Goal: Obtain resource: Obtain resource

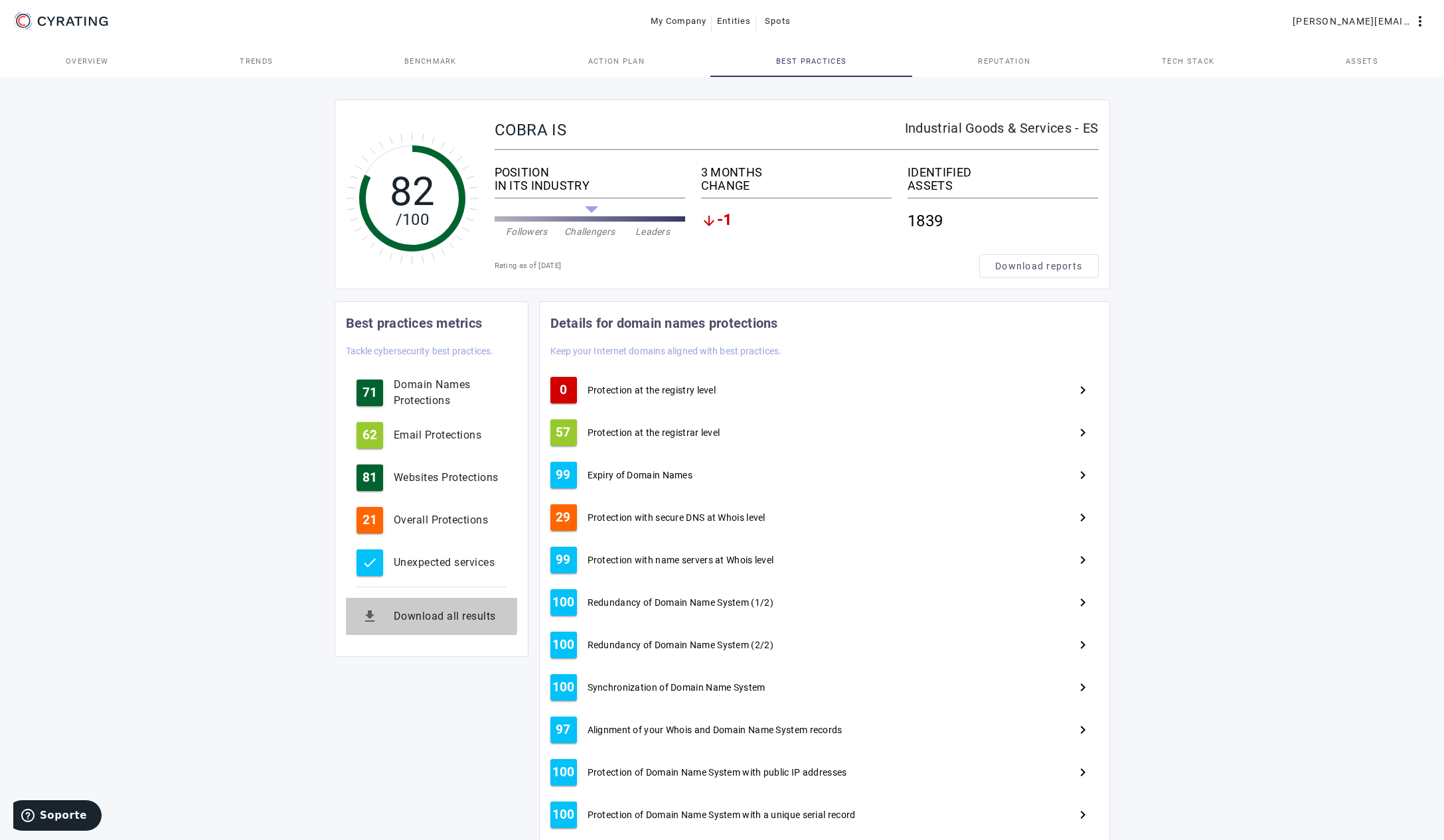
click at [417, 612] on div "Download all results" at bounding box center [450, 616] width 113 height 16
click at [138, 148] on div "82 /100 COBRA IS Industrial Goods & Services - ES POSITION IN ITS INDUSTRY Foll…" at bounding box center [722, 584] width 1444 height 1020
click at [816, 52] on span "Best practices" at bounding box center [811, 61] width 70 height 32
click at [156, 145] on div "82 /100 COBRA IS Industrial Goods & Services - ES POSITION IN ITS INDUSTRY Foll…" at bounding box center [722, 584] width 1444 height 1020
click at [431, 618] on div "Download all results" at bounding box center [450, 616] width 113 height 16
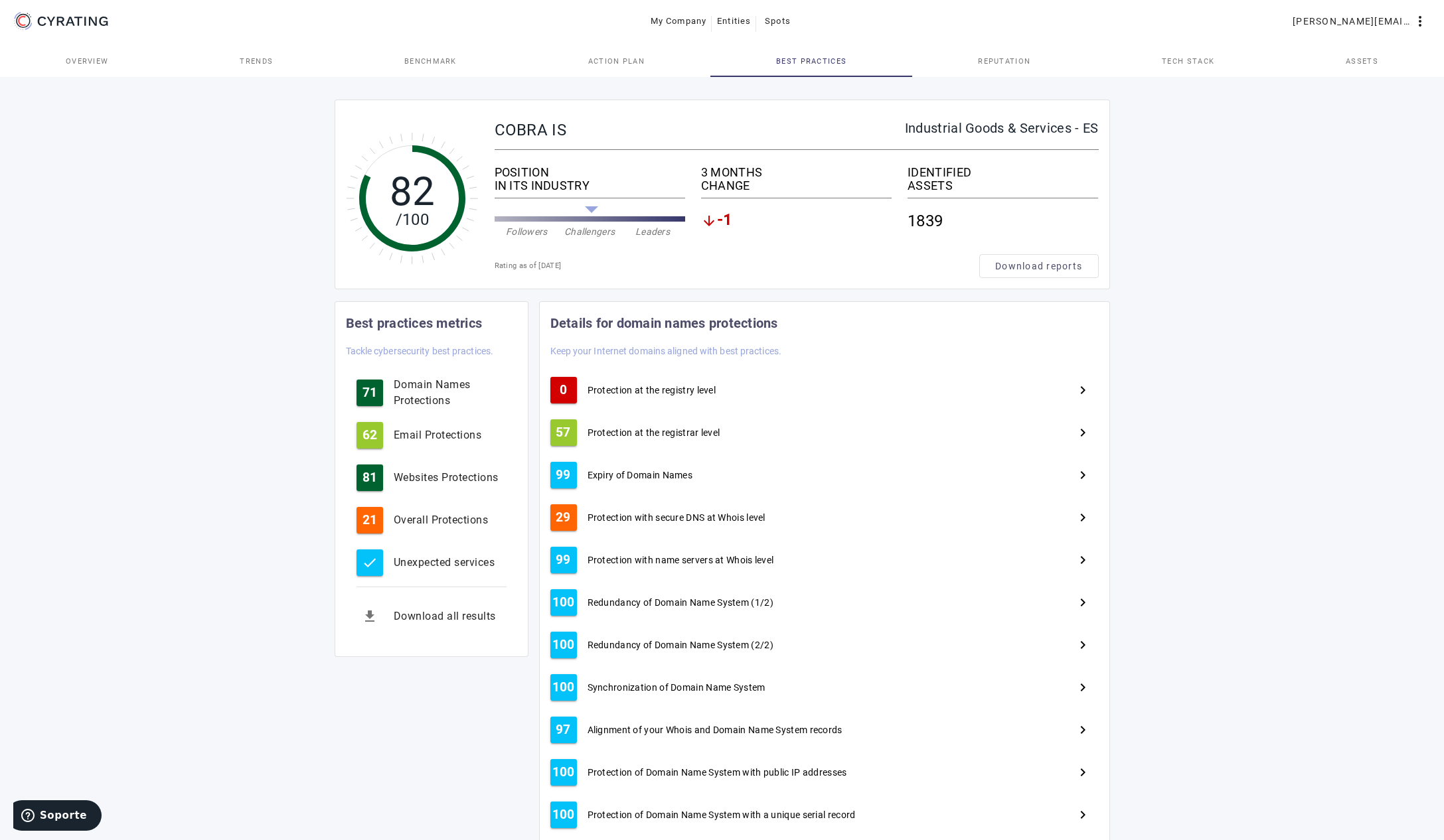
click at [1209, 478] on div "82 /100 COBRA IS Industrial Goods & Services - ES POSITION IN ITS INDUSTRY Foll…" at bounding box center [722, 584] width 1444 height 1020
click at [636, 59] on span "Action Plan" at bounding box center [616, 62] width 57 height 7
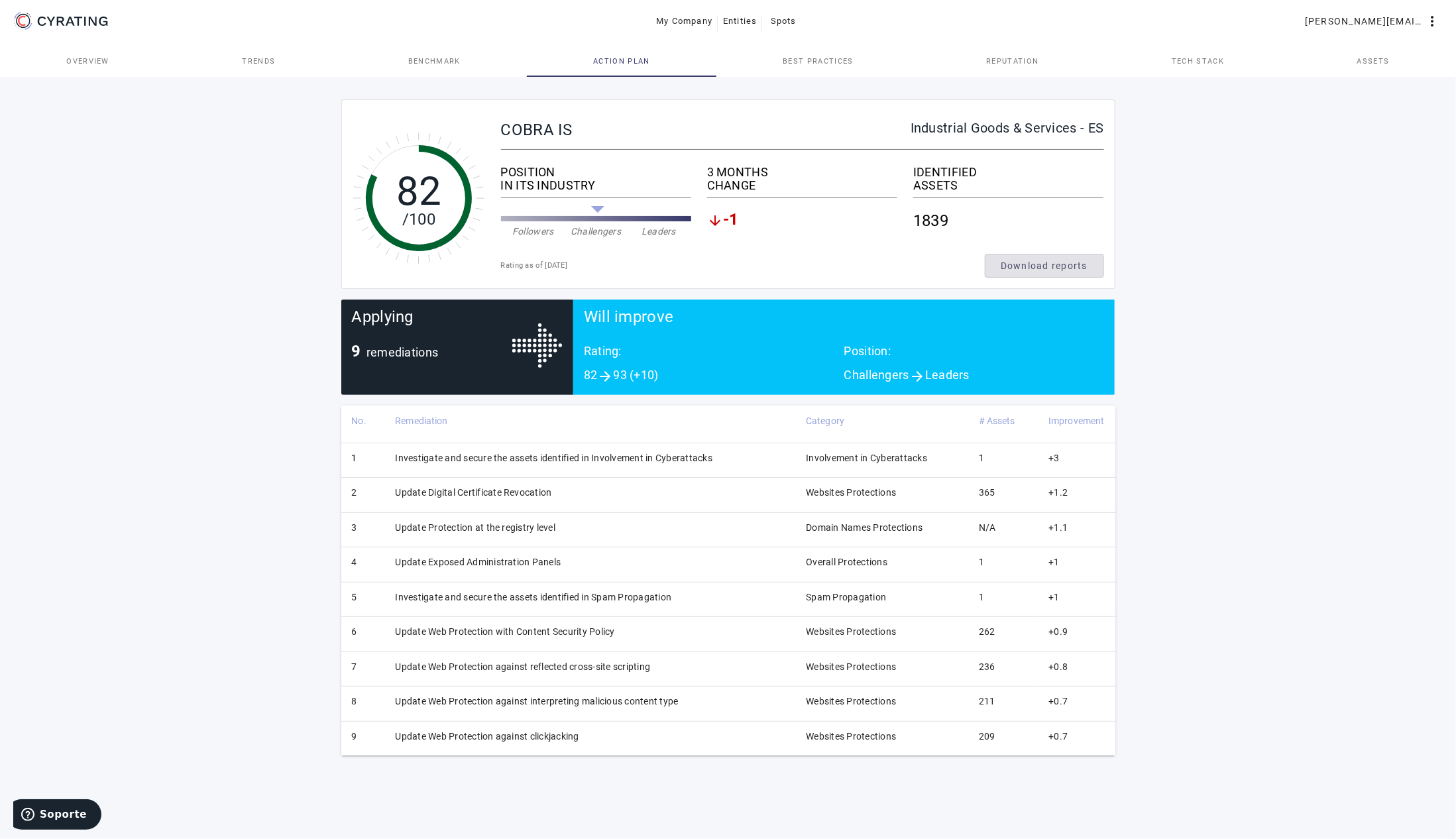
click at [1092, 265] on span at bounding box center [1044, 265] width 118 height 32
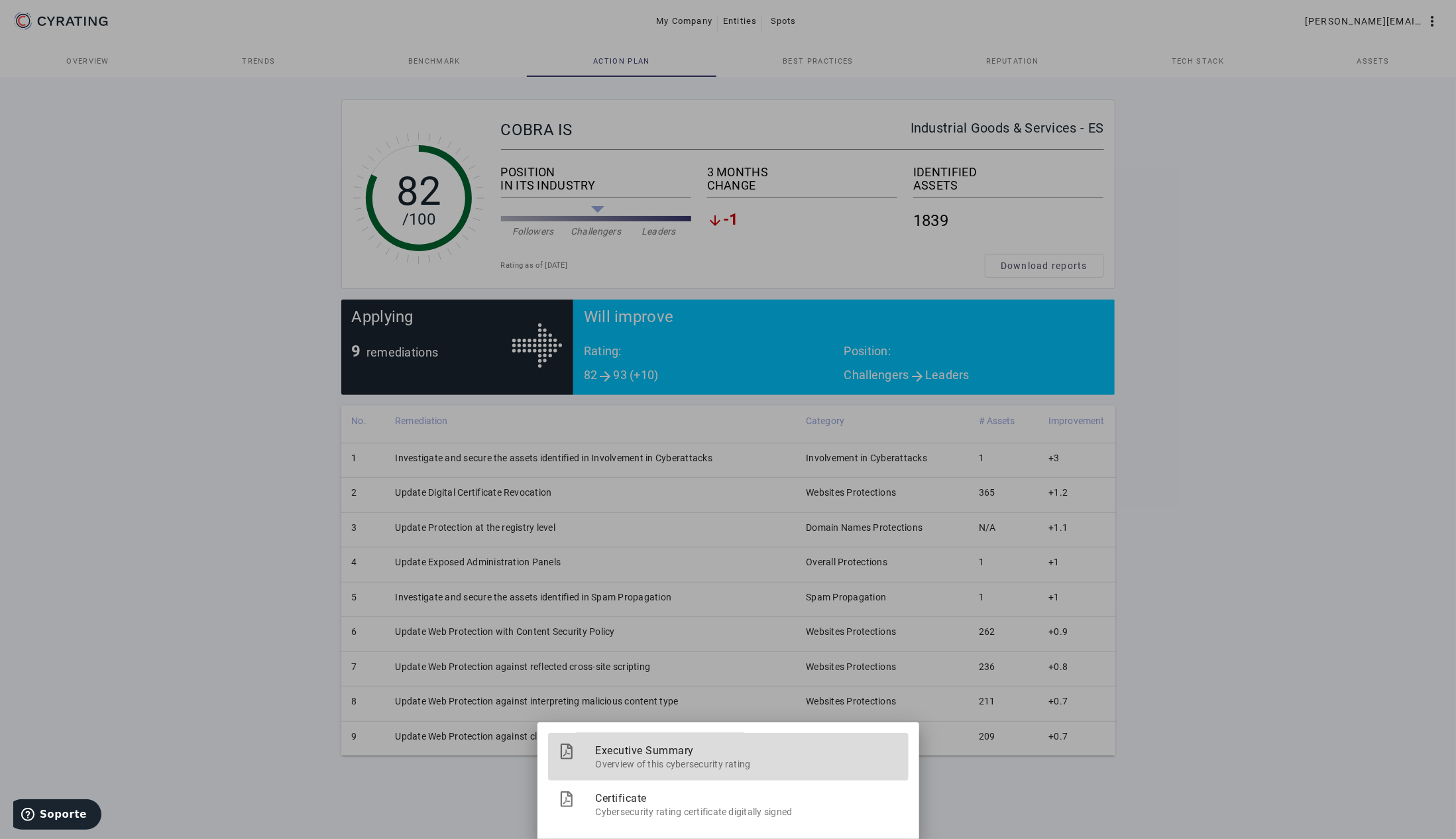
click at [659, 751] on span "Executive Summary" at bounding box center [746, 750] width 302 height 35
